Goal: Find contact information: Find contact information

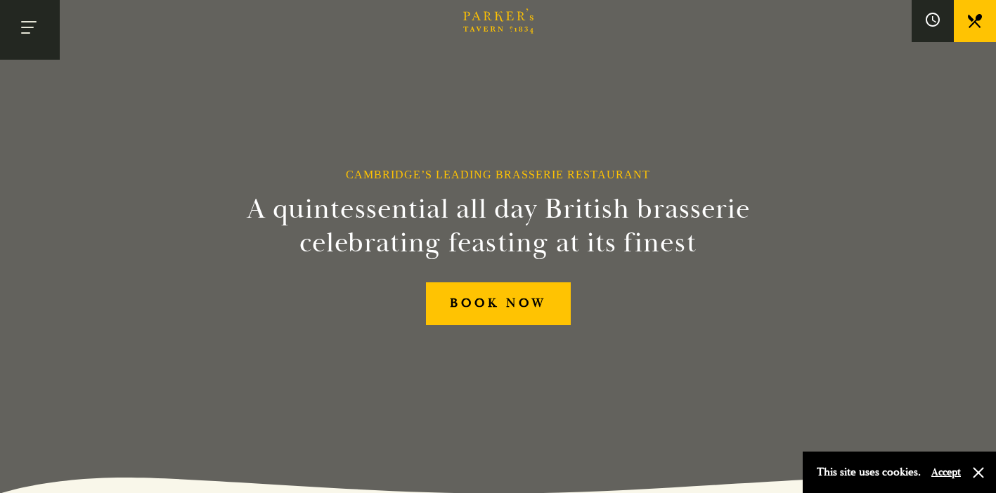
click at [44, 18] on button "Toggle navigation" at bounding box center [30, 30] width 60 height 60
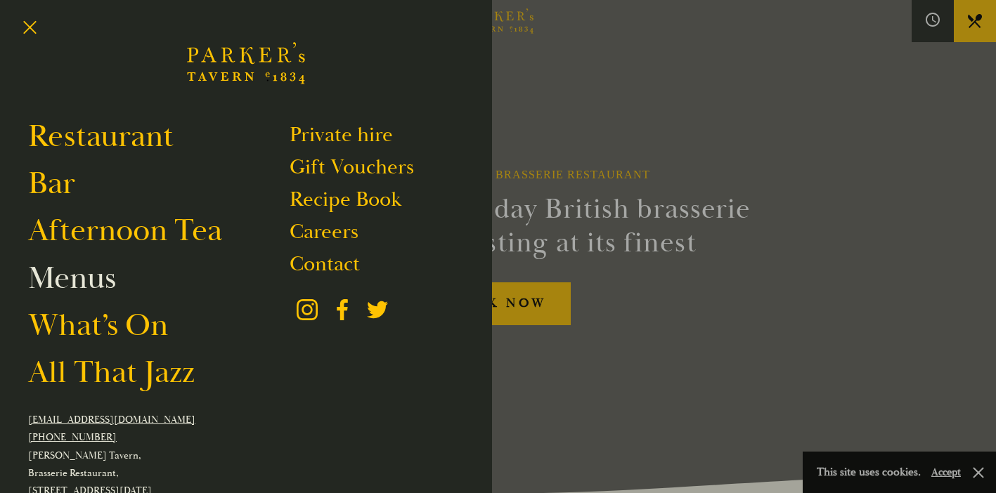
click at [89, 276] on link "Menus" at bounding box center [72, 278] width 88 height 39
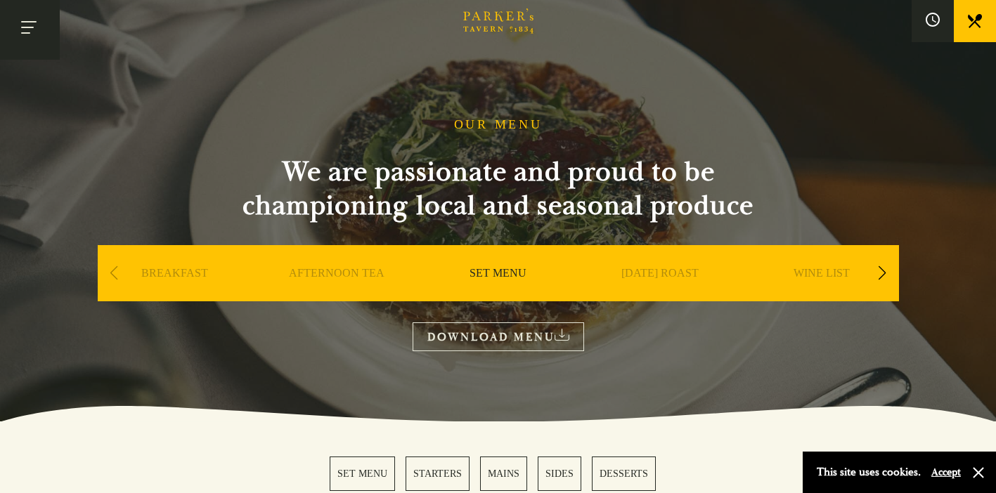
click at [32, 21] on button "Toggle navigation" at bounding box center [30, 30] width 60 height 60
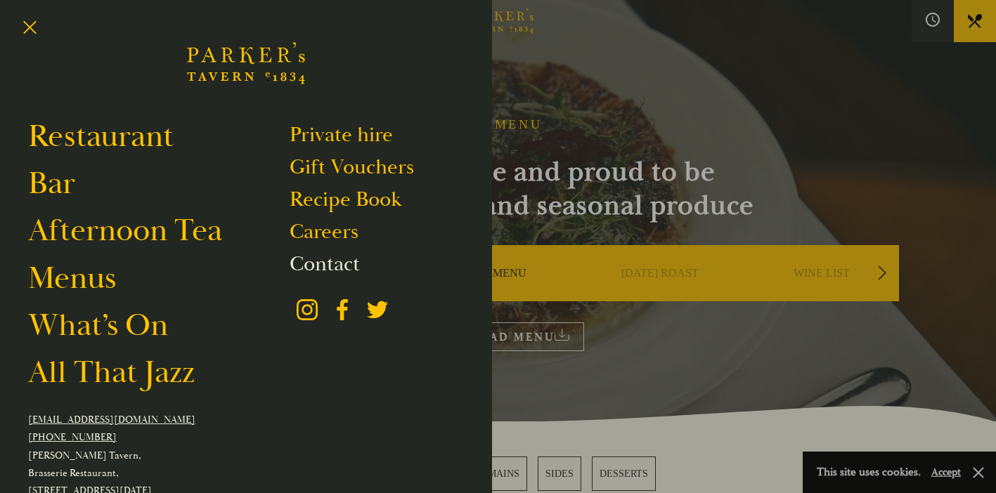
click at [340, 254] on link "Contact" at bounding box center [325, 264] width 70 height 27
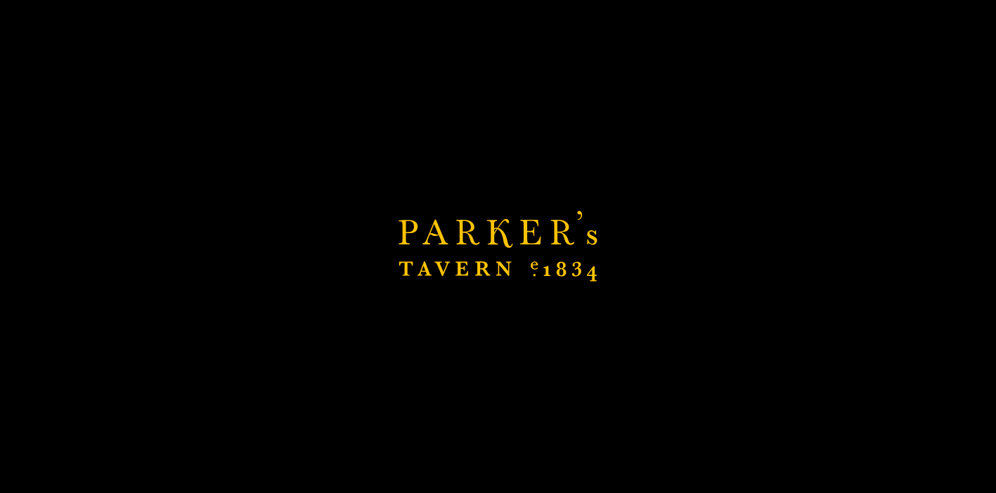
scroll to position [1663, 0]
click at [398, 240] on icon "Brasserie Restaurant Cambridge | Parker's Tavern Cambridge Parker's Tavern is a…" at bounding box center [497, 246] width 199 height 71
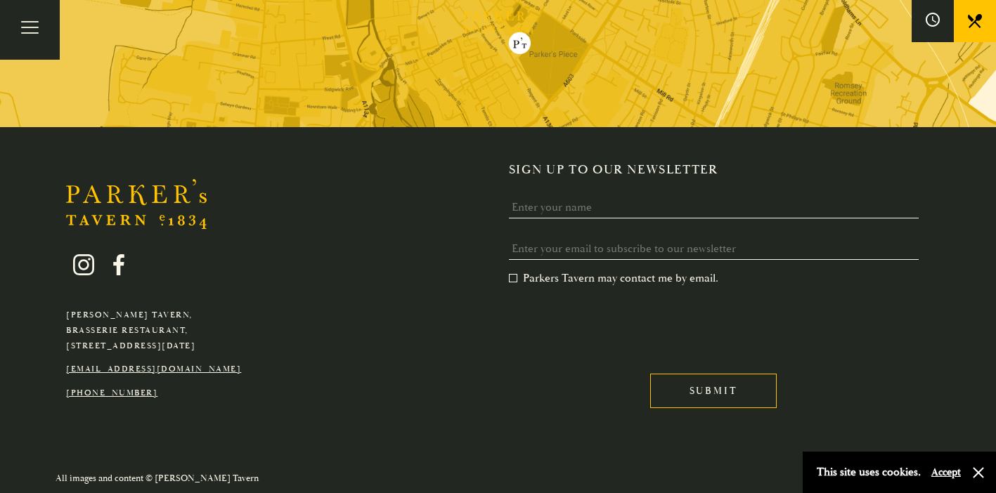
scroll to position [861, 0]
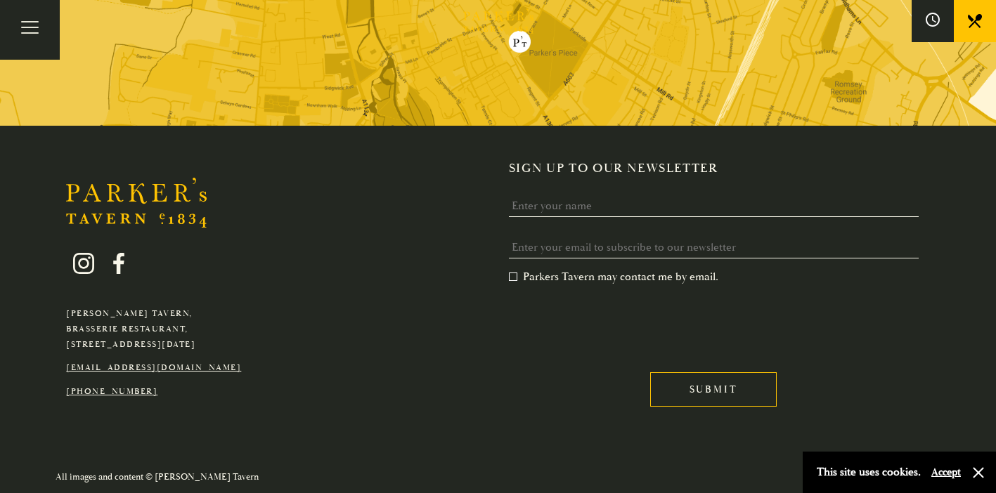
drag, startPoint x: 255, startPoint y: 345, endPoint x: 44, endPoint y: 341, distance: 211.6
click at [44, 341] on div "Parker's Tavern, Brasserie Restaurant, Regent Street, Cambridge, CB2 1AD hello@…" at bounding box center [498, 293] width 984 height 265
copy p "[STREET_ADDRESS][DATE]"
click at [135, 323] on p "Parker's Tavern, Brasserie Restaurant, Regent Street, Cambridge, CB2 1AD" at bounding box center [153, 329] width 175 height 46
click at [134, 311] on p "Parker's Tavern, Brasserie Restaurant, Regent Street, Cambridge, CB2 1AD" at bounding box center [153, 329] width 175 height 46
